Goal: Communication & Community: Answer question/provide support

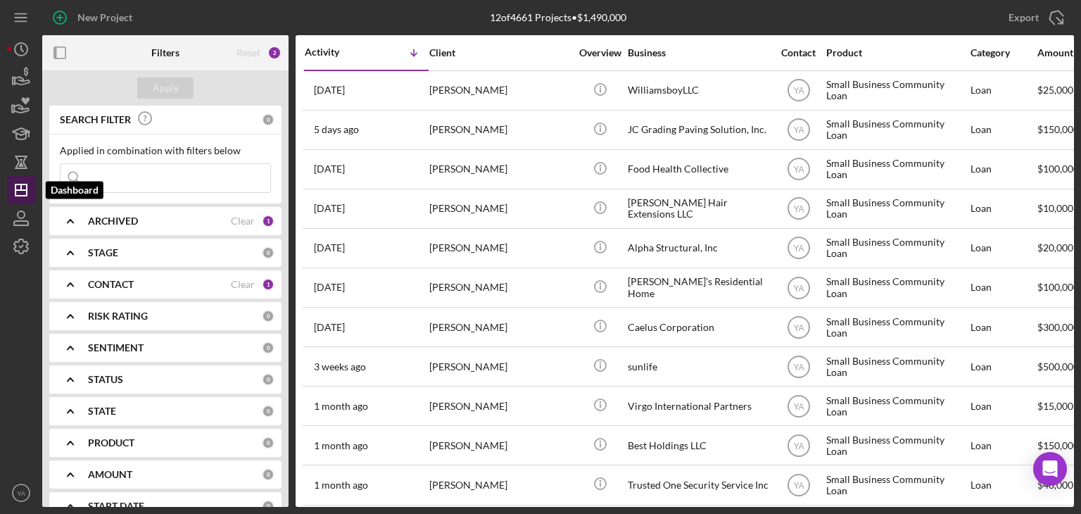
click at [13, 198] on icon "Icon/Dashboard" at bounding box center [21, 189] width 35 height 35
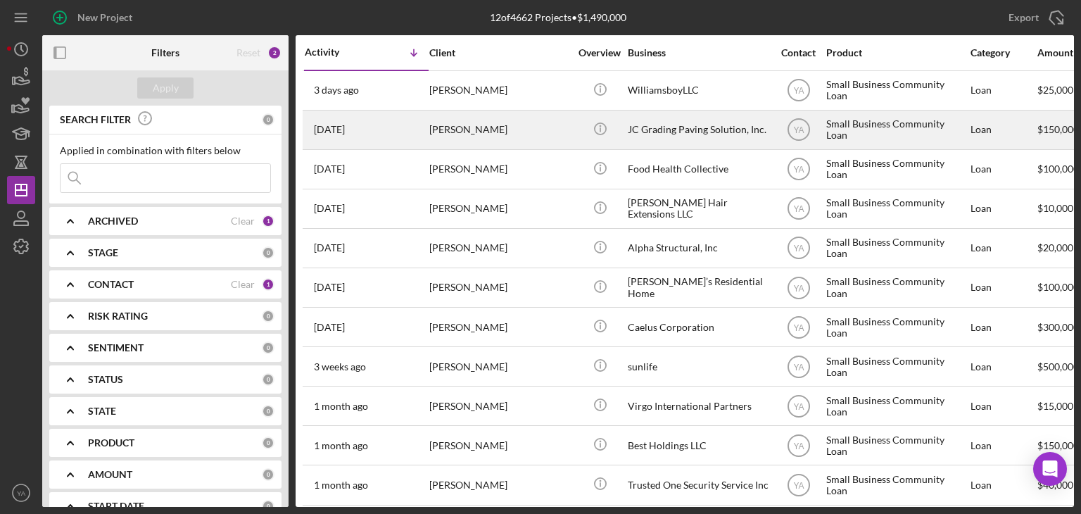
click at [719, 124] on div "JC Grading Paving Solution, Inc." at bounding box center [698, 129] width 141 height 37
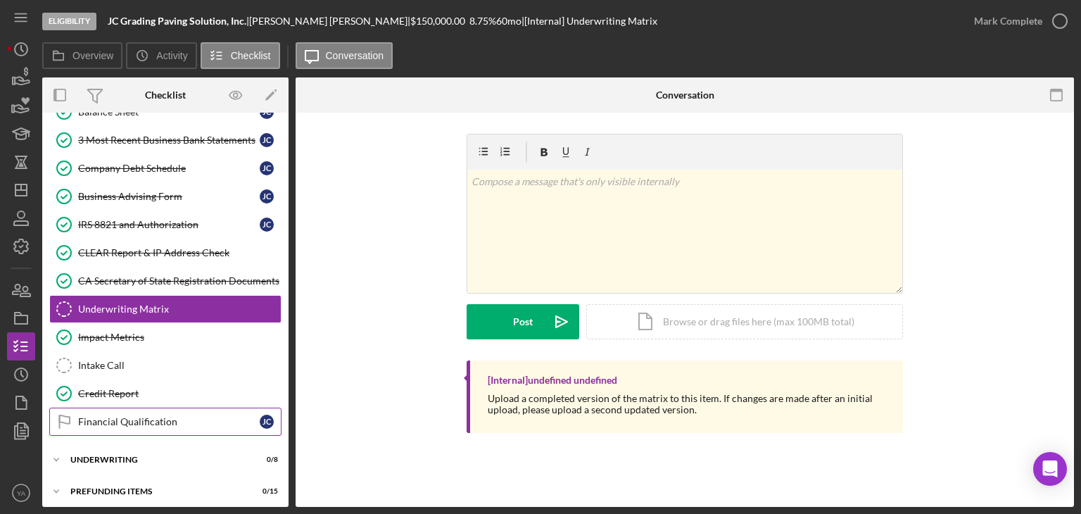
click at [156, 408] on link "Financial Qualification Financial Qualification J C" at bounding box center [165, 422] width 232 height 28
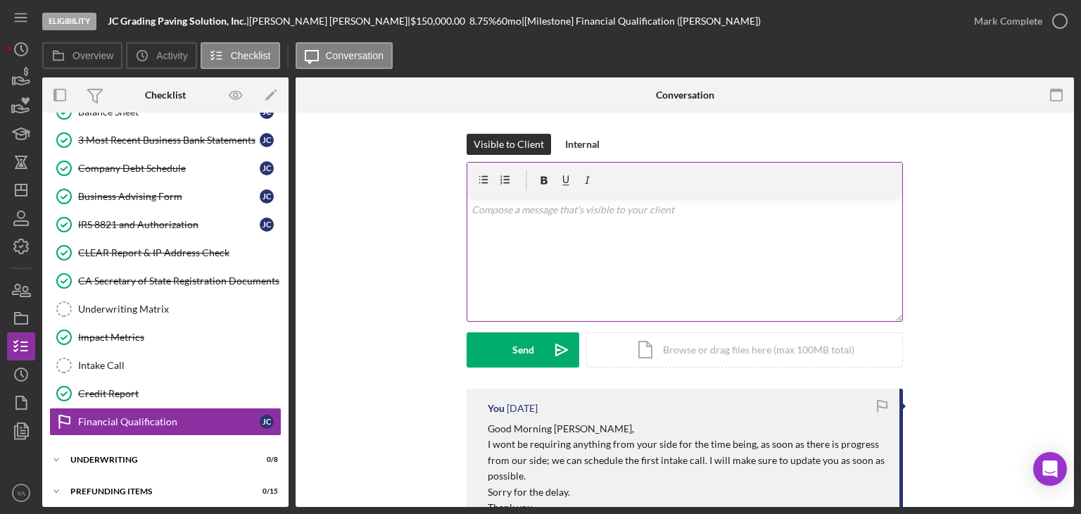
click at [553, 246] on div "v Color teal Color pink Remove color Add row above Add row below Add column bef…" at bounding box center [684, 259] width 435 height 123
click at [568, 209] on p "Good Morning Jose, When can we set out 1st intake call?" at bounding box center [685, 218] width 427 height 32
click at [641, 227] on p "Good Morning Jose, When can we set out 1st intake call?" at bounding box center [685, 218] width 427 height 32
click at [467, 239] on div "v Color teal Color pink Remove color Add row above Add row below Add column bef…" at bounding box center [684, 259] width 435 height 123
click at [561, 254] on p "Good Morning Jose, When can we set out 1st intake call? Best, Yash" at bounding box center [685, 233] width 427 height 63
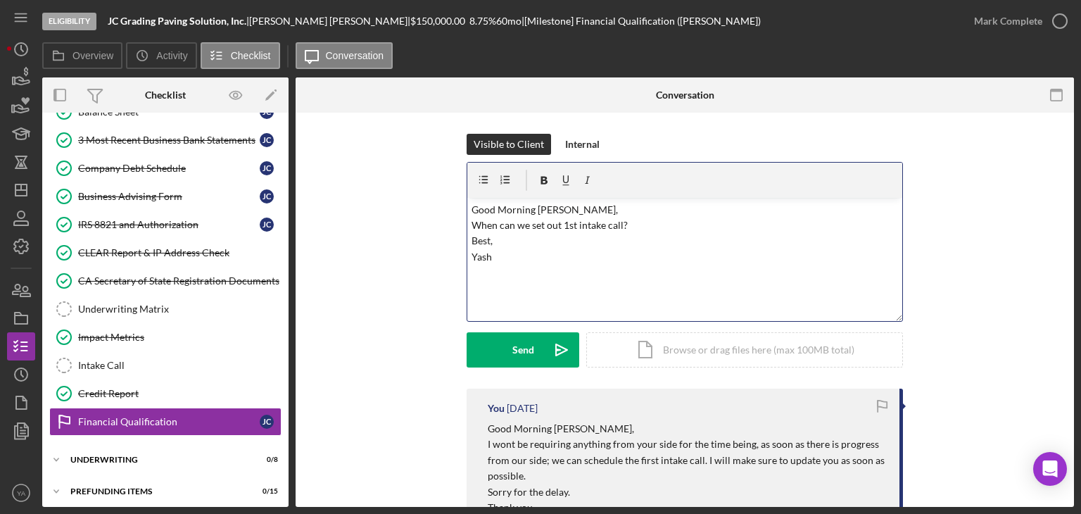
click at [561, 313] on div "v Color teal Color pink Remove color Add row above Add row below Add column bef…" at bounding box center [684, 259] width 435 height 123
click at [545, 210] on p "Good Morning Jose, When can we set out 1st intake call? Best, Yash" at bounding box center [685, 233] width 427 height 63
click at [568, 210] on p "Good Morning Jose, When can we set out 1st intake call? Best, Yash" at bounding box center [685, 233] width 427 height 63
click at [636, 237] on p "Good Morning Jose, When can we set out 1st intake call? Best, Yash" at bounding box center [685, 241] width 427 height 79
click at [606, 251] on p "Good Morning Jose, When can we set out 1st intake call? Best, Yash" at bounding box center [685, 249] width 427 height 94
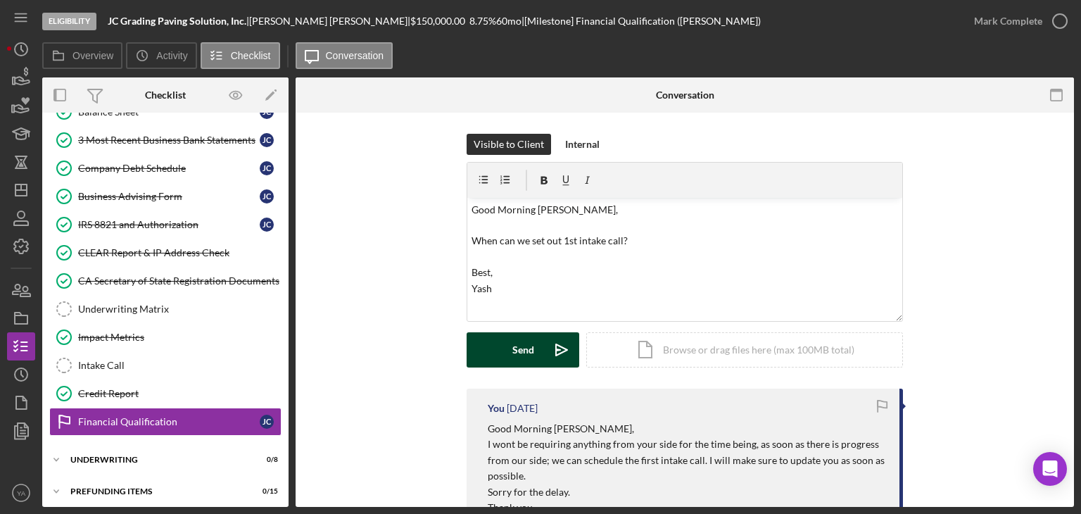
click at [544, 343] on icon "Icon/icon-invite-send" at bounding box center [561, 349] width 35 height 35
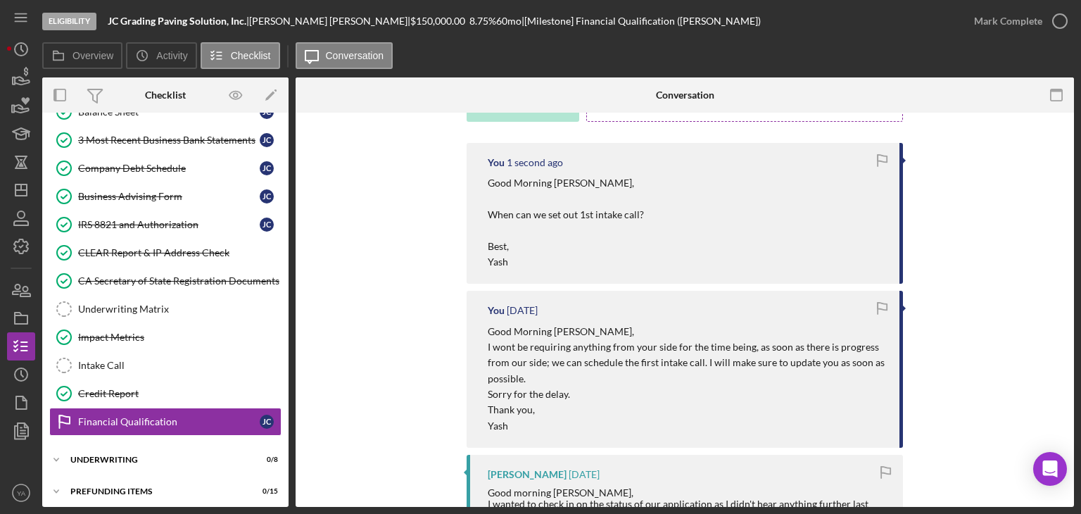
scroll to position [141, 0]
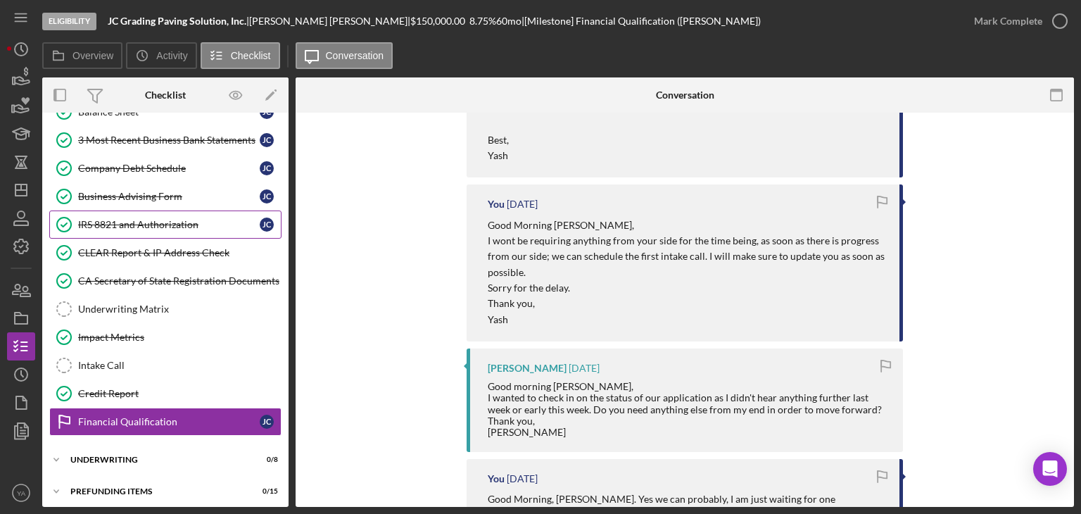
scroll to position [0, 0]
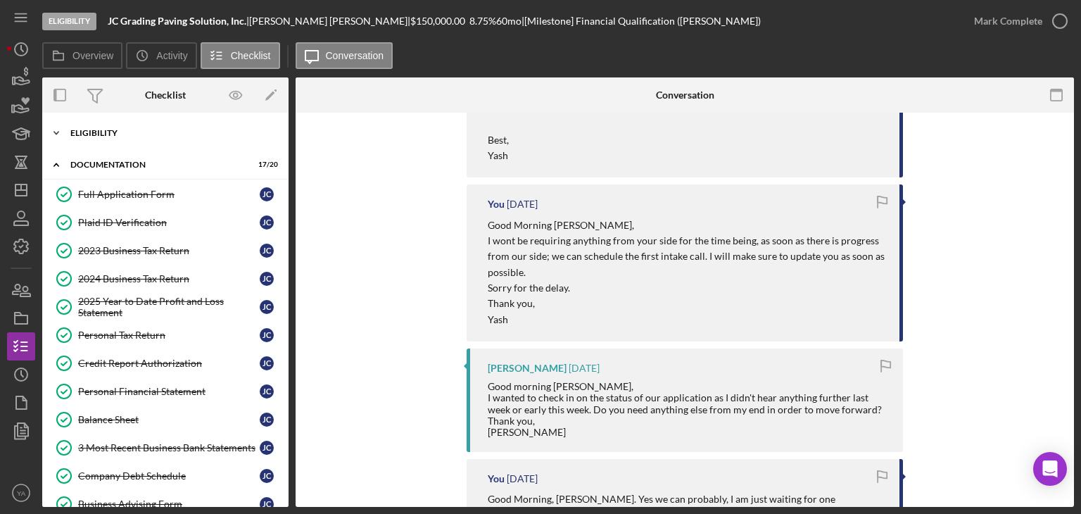
click at [179, 144] on div "Icon/Expander Eligibility 6 / 6" at bounding box center [165, 133] width 246 height 28
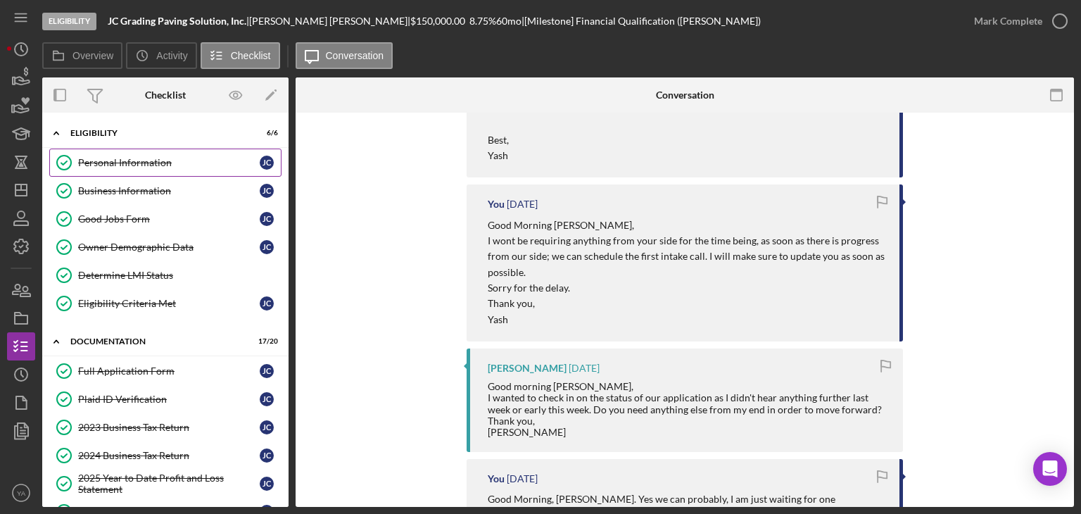
click at [179, 164] on div "Personal Information" at bounding box center [169, 162] width 182 height 11
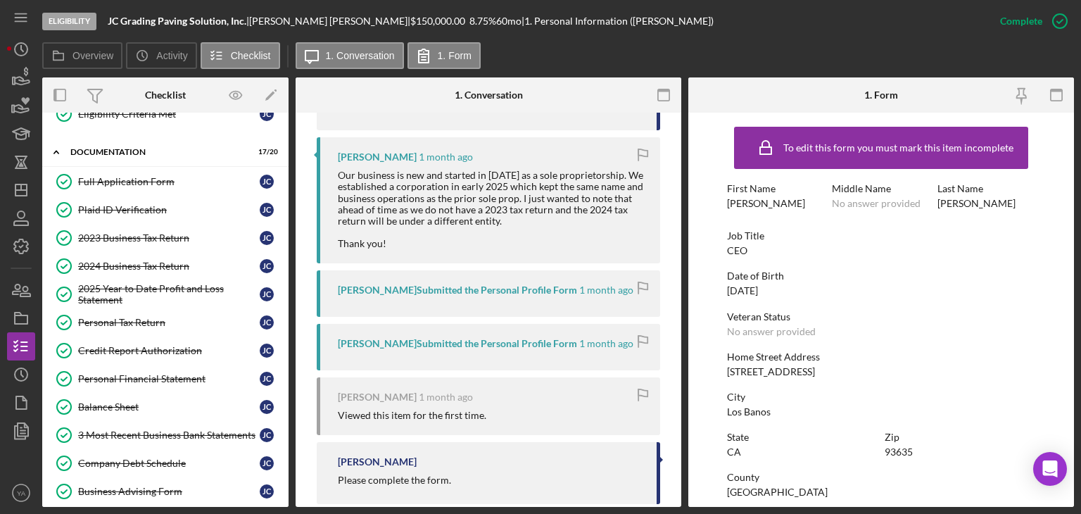
scroll to position [483, 0]
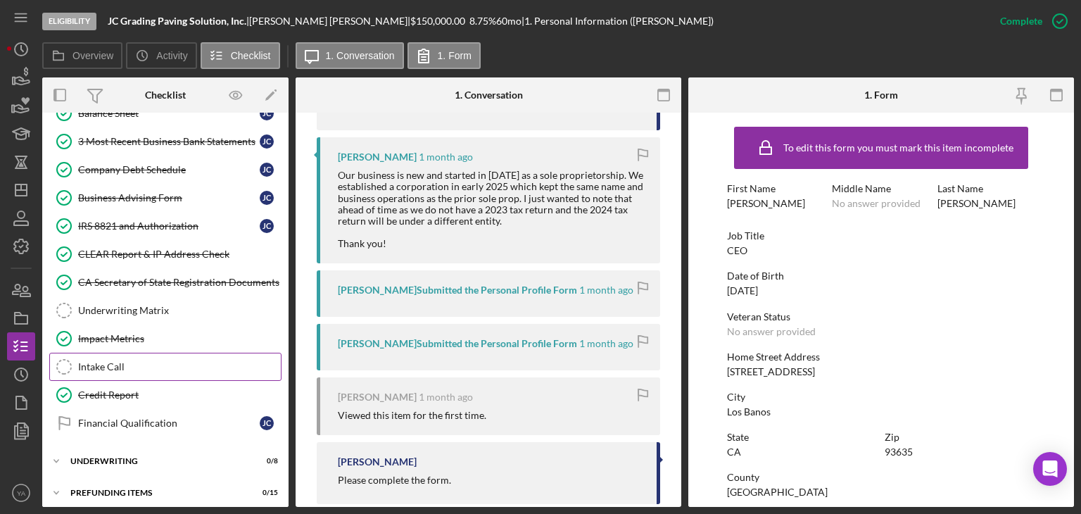
click at [158, 366] on link "Intake Call Intake Call" at bounding box center [165, 367] width 232 height 28
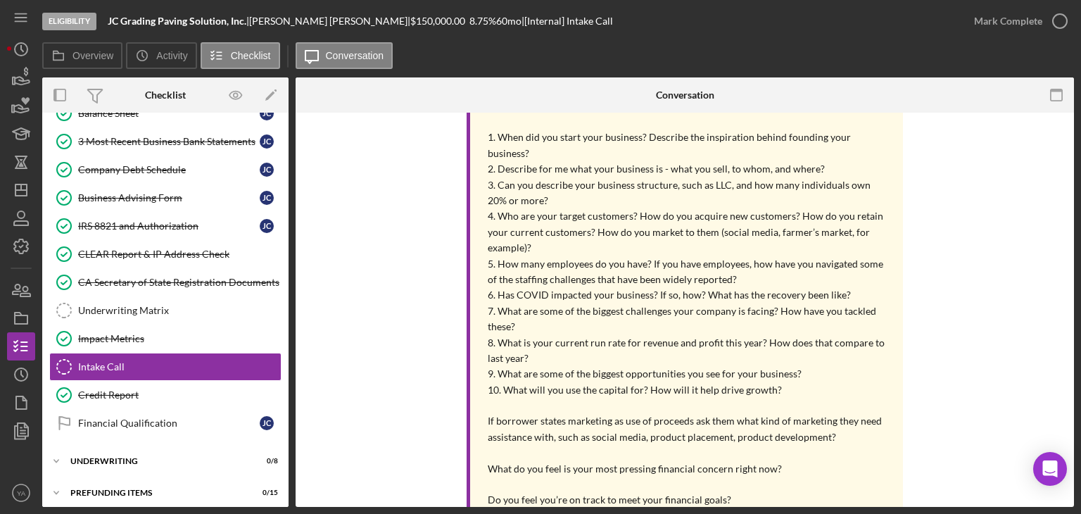
scroll to position [282, 0]
